Goal: Communication & Community: Ask a question

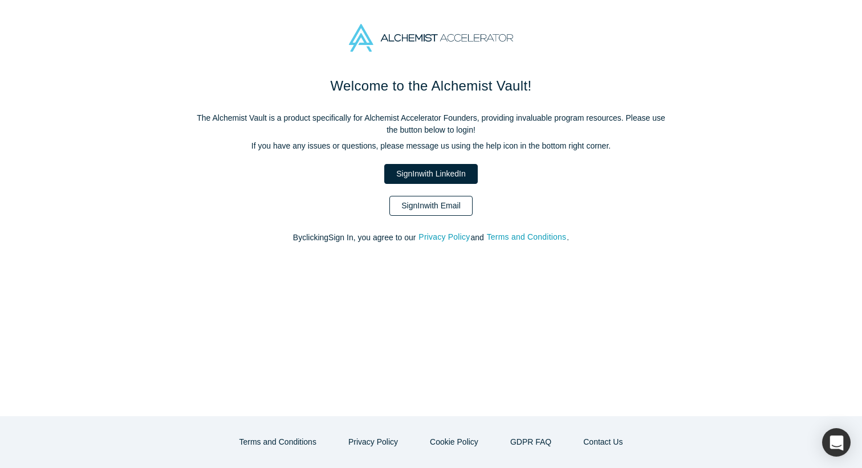
click at [438, 203] on link "Sign In with Email" at bounding box center [430, 206] width 83 height 20
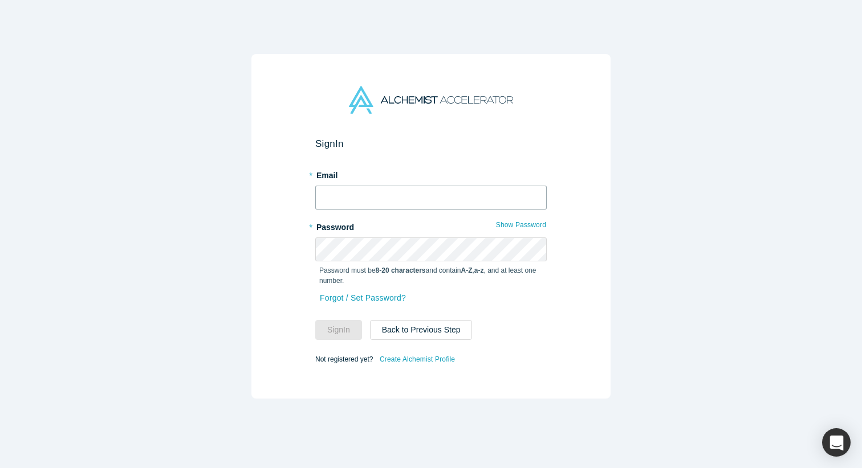
click at [438, 203] on input "text" at bounding box center [430, 198] width 231 height 24
type input "[EMAIL_ADDRESS][DOMAIN_NAME]"
click at [315, 320] on button "Sign In" at bounding box center [338, 330] width 47 height 20
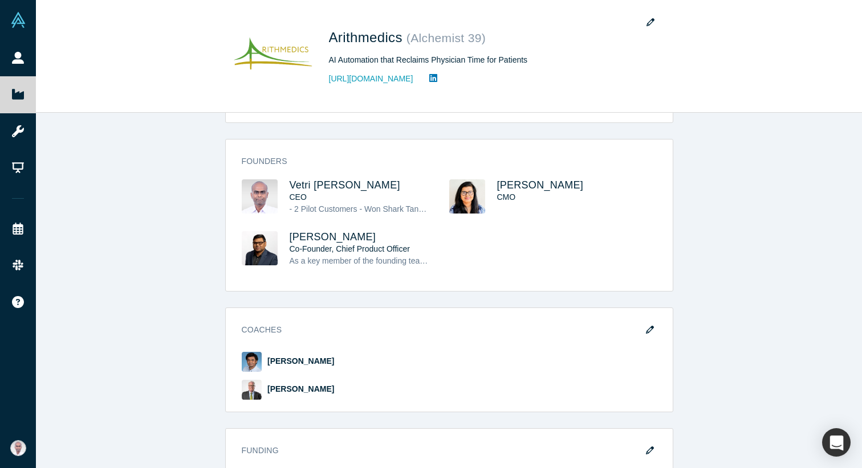
scroll to position [529, 0]
click at [308, 179] on span "Vetri [PERSON_NAME]" at bounding box center [344, 184] width 111 height 11
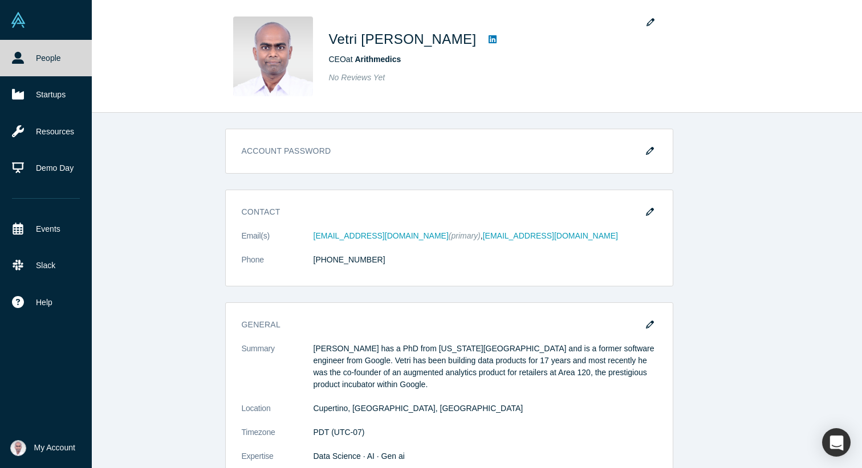
click at [35, 56] on link "People" at bounding box center [46, 58] width 92 height 36
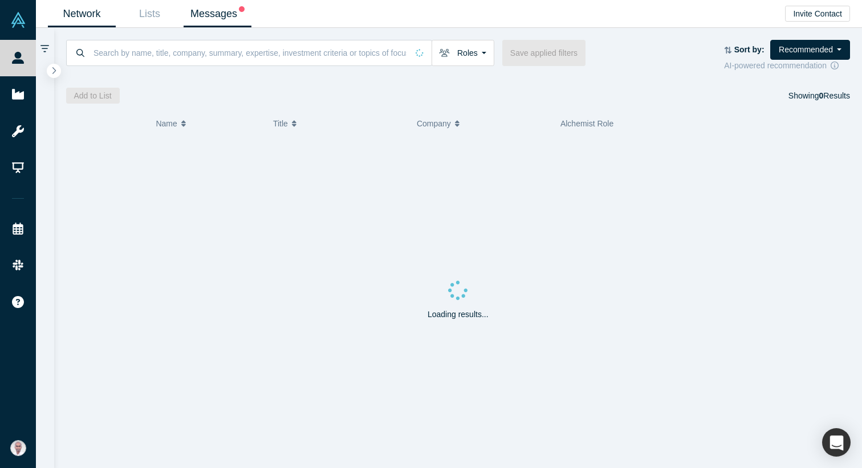
click at [219, 6] on link "Messages" at bounding box center [217, 14] width 68 height 27
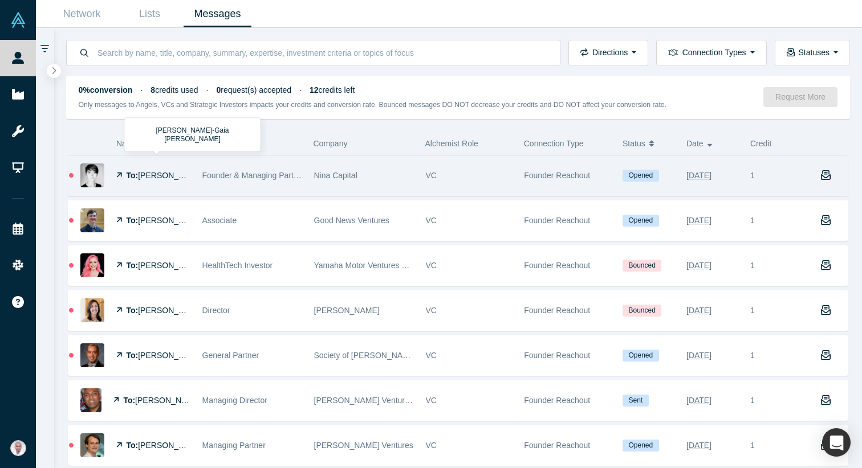
click at [144, 172] on span "[PERSON_NAME]-Gaia [PERSON_NAME]" at bounding box center [214, 175] width 153 height 9
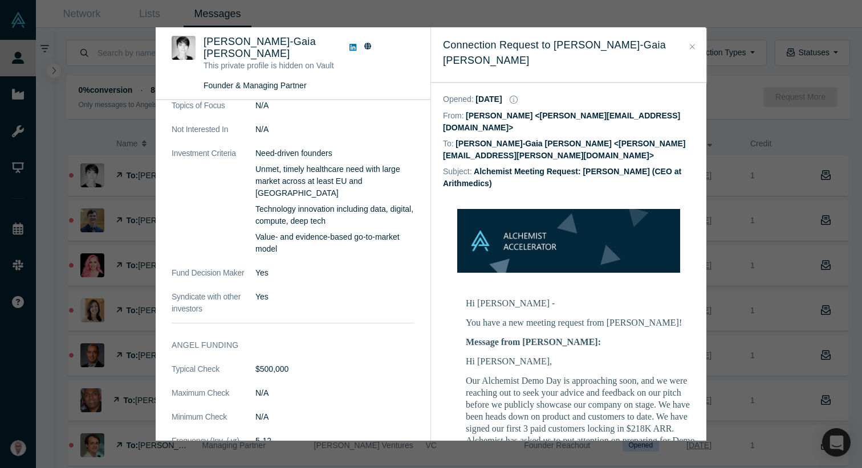
click at [694, 50] on icon "Close" at bounding box center [692, 47] width 5 height 8
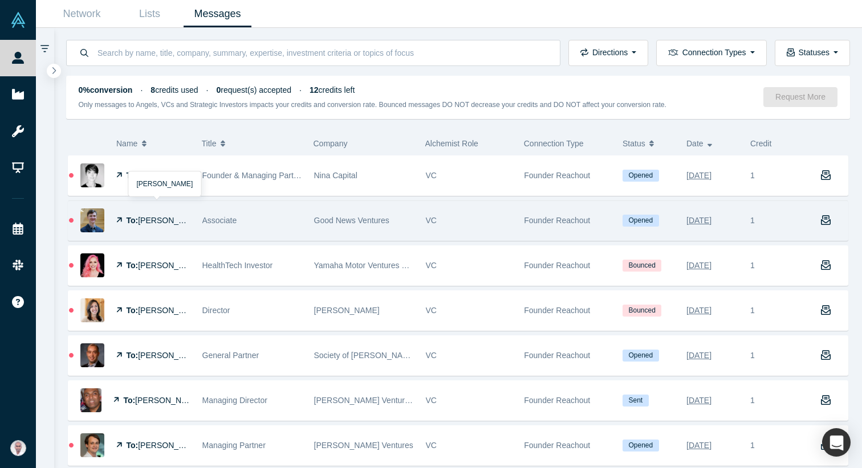
click at [131, 219] on strong "To:" at bounding box center [133, 220] width 12 height 9
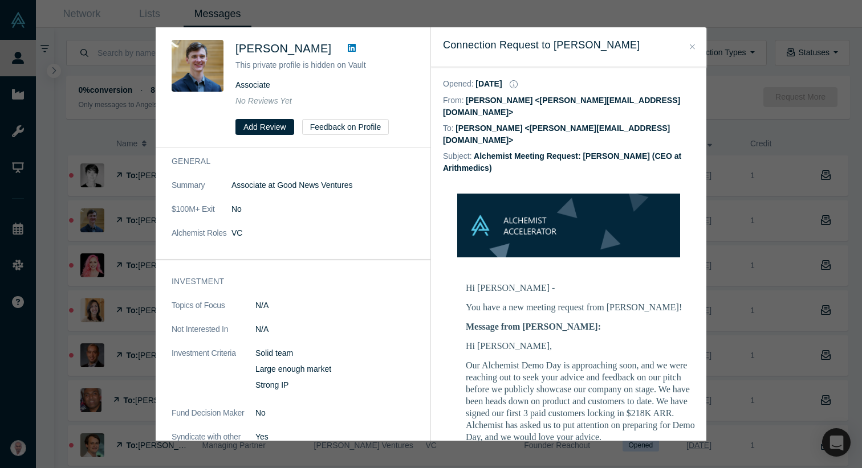
click at [692, 47] on icon "Close" at bounding box center [692, 46] width 5 height 5
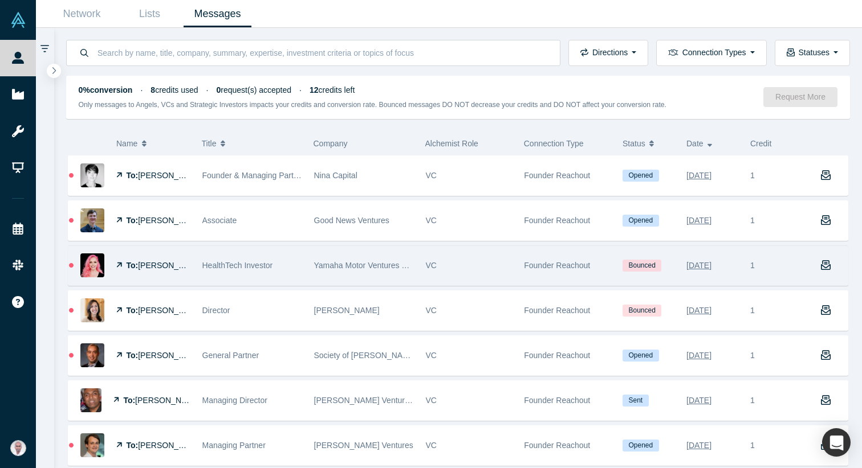
click at [211, 270] on span "HealthTech Investor" at bounding box center [237, 265] width 71 height 9
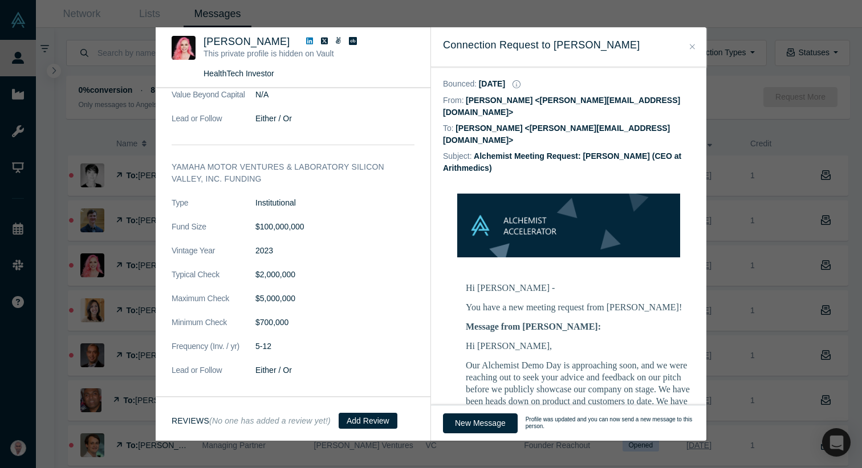
click at [695, 47] on button "Close" at bounding box center [692, 46] width 12 height 13
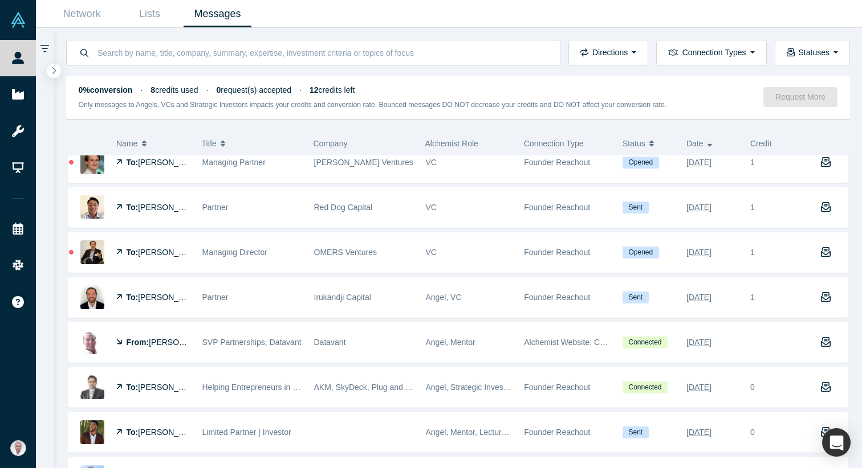
scroll to position [285, 0]
